Goal: Contribute content: Contribute content

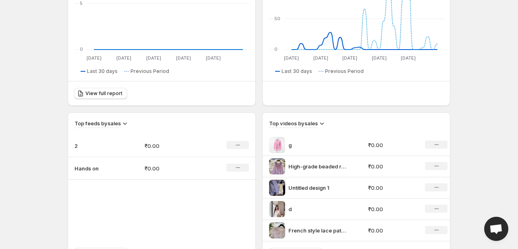
scroll to position [172, 0]
click at [85, 145] on p "2" at bounding box center [95, 145] width 40 height 8
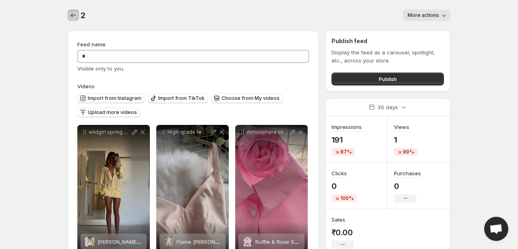
click at [73, 14] on icon "Settings" at bounding box center [73, 15] width 8 height 8
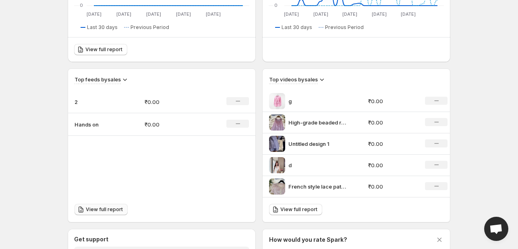
scroll to position [216, 0]
click at [101, 115] on td "Hands on" at bounding box center [103, 125] width 70 height 23
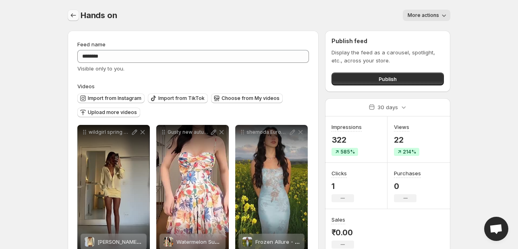
click at [75, 17] on icon "Settings" at bounding box center [73, 15] width 8 height 8
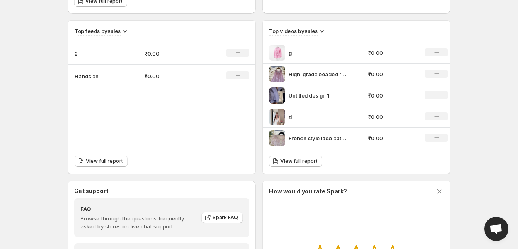
scroll to position [292, 0]
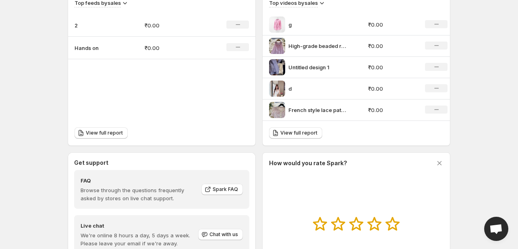
click at [141, 24] on td "₹0.00" at bounding box center [173, 25] width 70 height 23
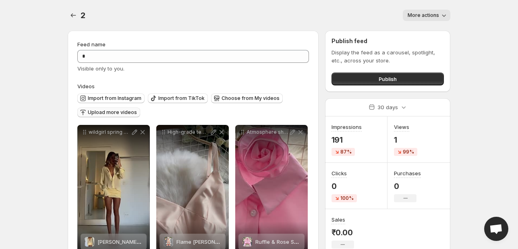
click at [115, 115] on span "Upload more videos" at bounding box center [112, 112] width 49 height 6
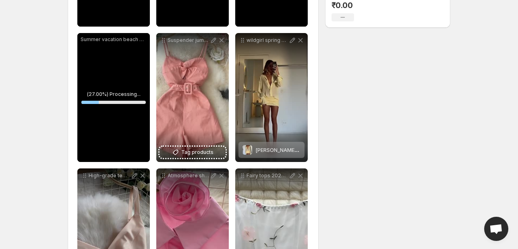
scroll to position [237, 0]
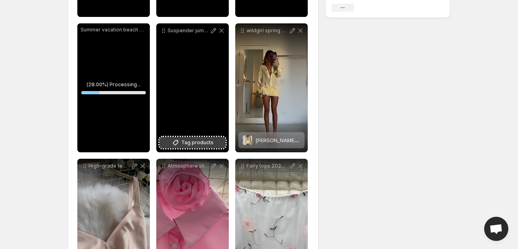
click at [195, 139] on button "Tag products" at bounding box center [193, 142] width 66 height 11
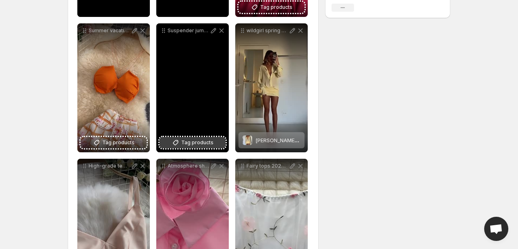
click at [209, 142] on span "Tag products" at bounding box center [197, 143] width 32 height 8
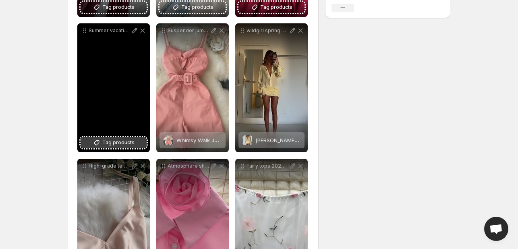
click at [113, 140] on span "Tag products" at bounding box center [118, 143] width 32 height 8
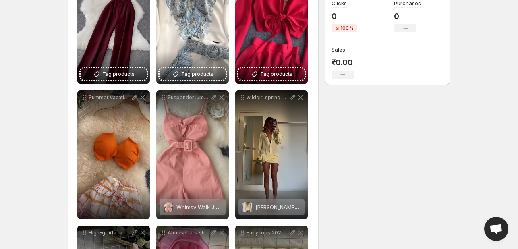
scroll to position [169, 0]
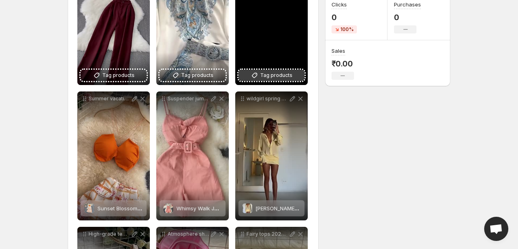
click at [255, 71] on button "Tag products" at bounding box center [271, 75] width 66 height 11
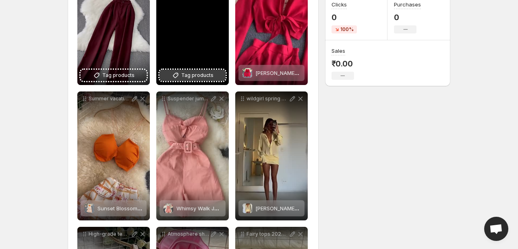
click at [200, 77] on span "Tag products" at bounding box center [197, 75] width 32 height 8
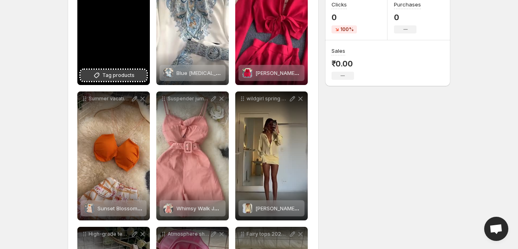
click at [112, 76] on span "Tag products" at bounding box center [118, 75] width 32 height 8
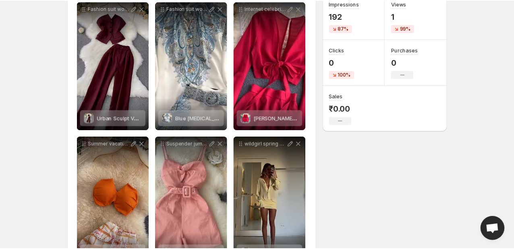
scroll to position [0, 0]
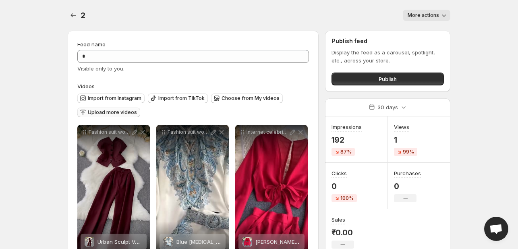
click at [111, 110] on span "Upload more videos" at bounding box center [112, 112] width 49 height 6
